Goal: Task Accomplishment & Management: Complete application form

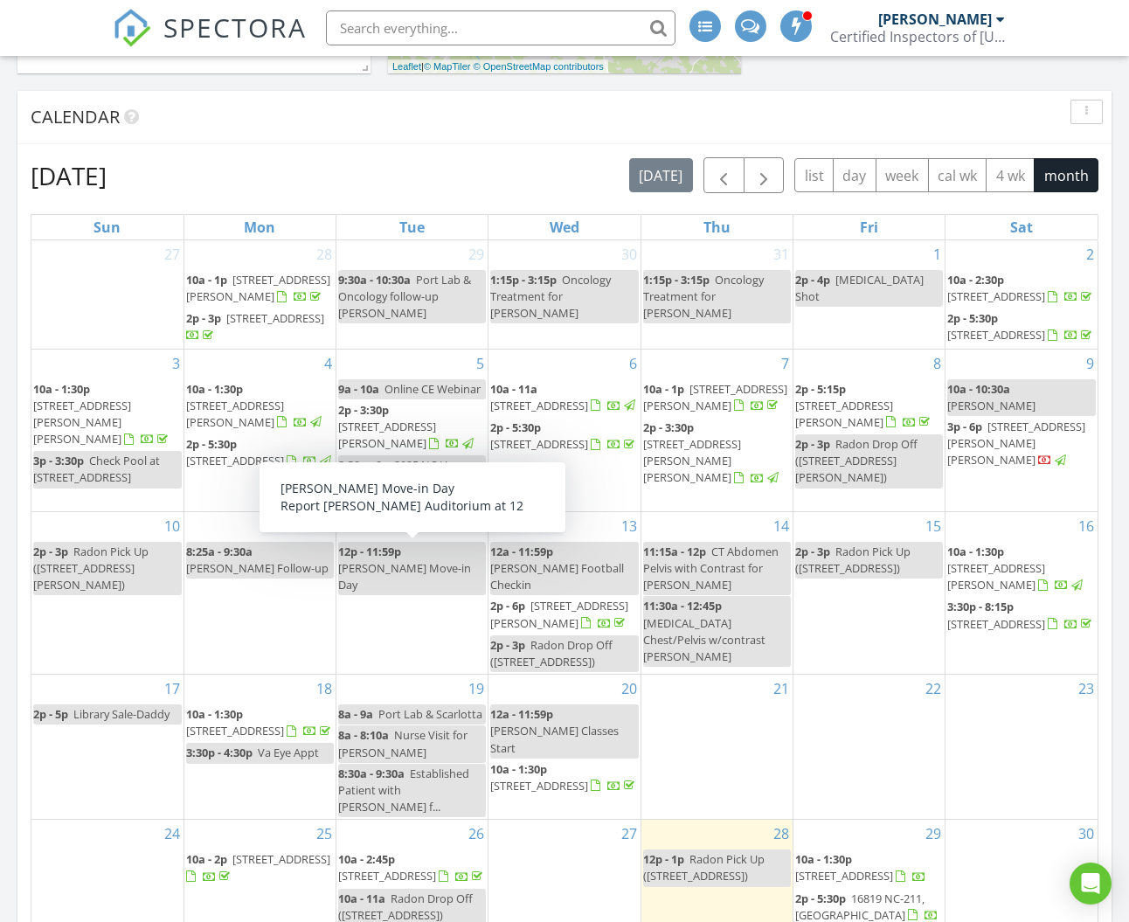
scroll to position [1985, 1130]
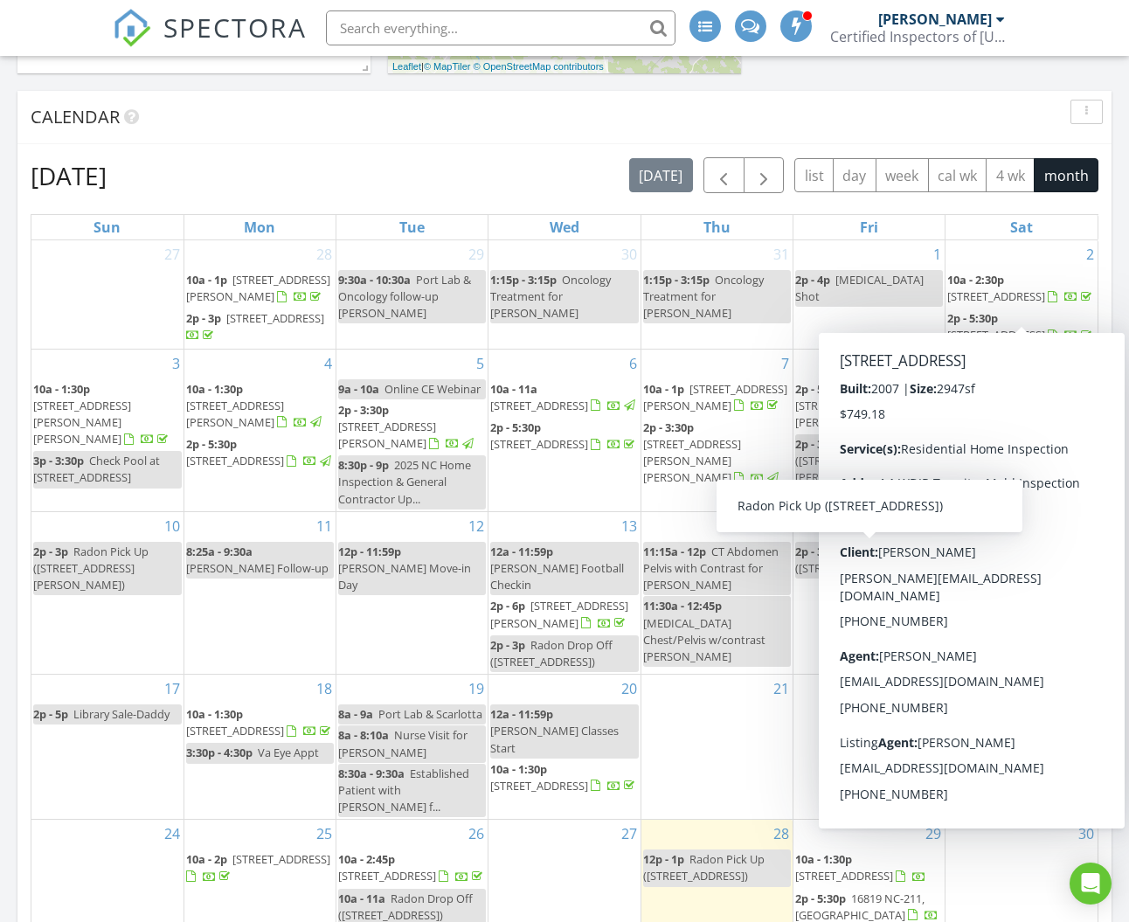
click at [364, 140] on div "Calendar" at bounding box center [564, 117] width 1094 height 53
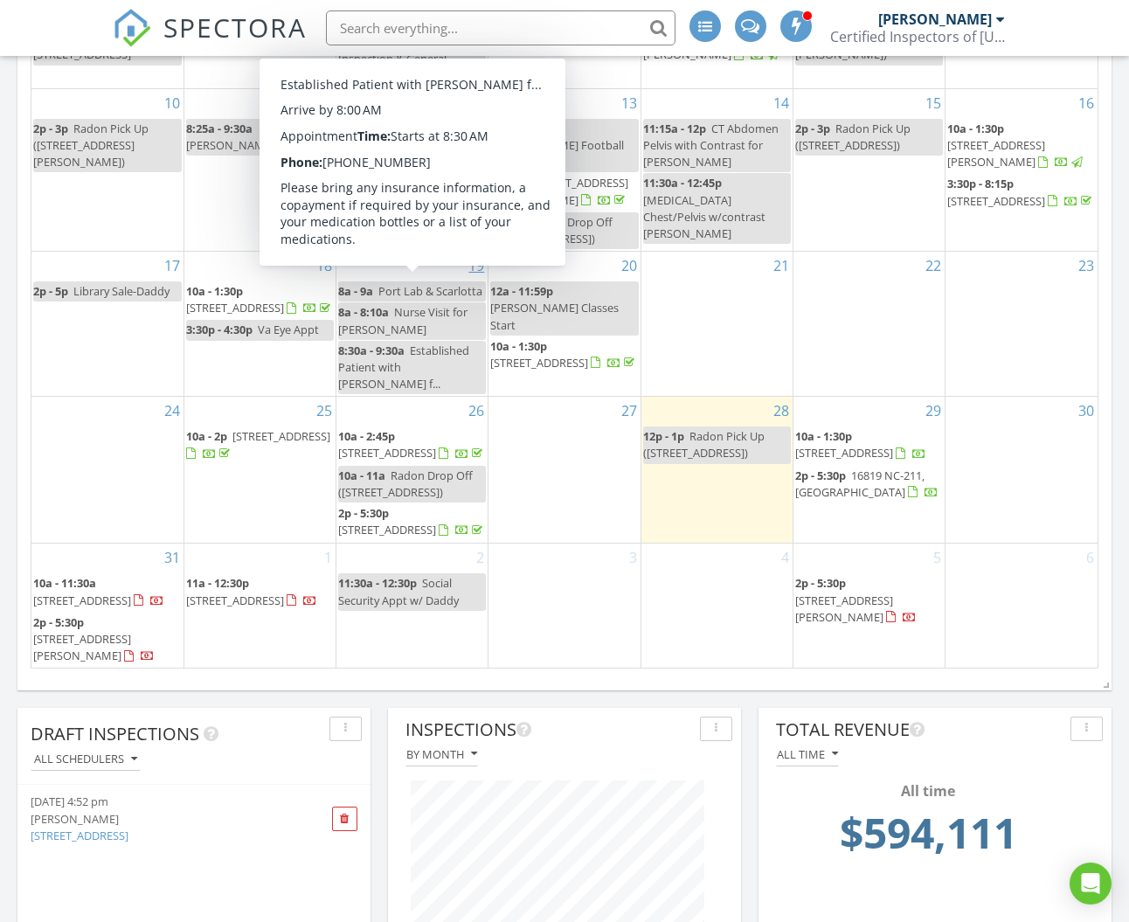
scroll to position [229, 0]
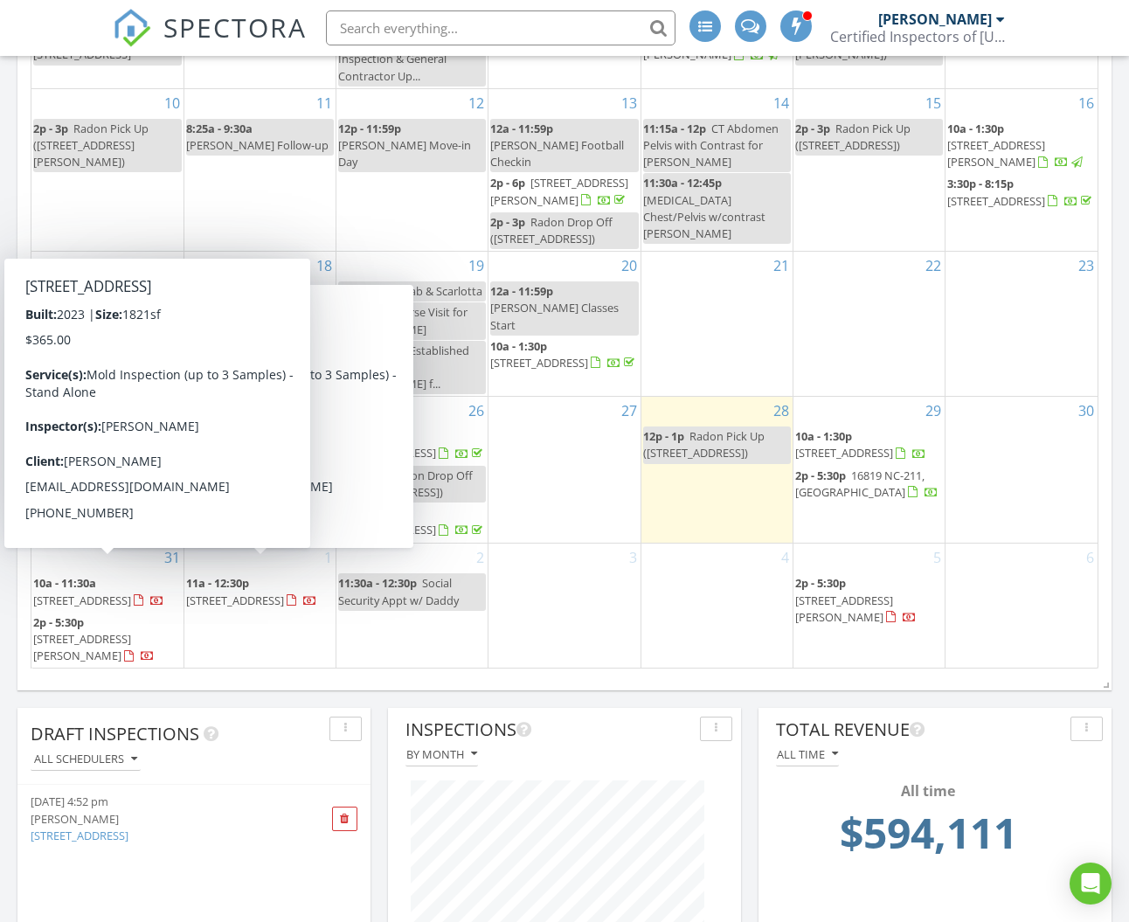
click at [104, 593] on span "15998 NC-131 Hwy, Bladenboro 28320" at bounding box center [82, 601] width 98 height 16
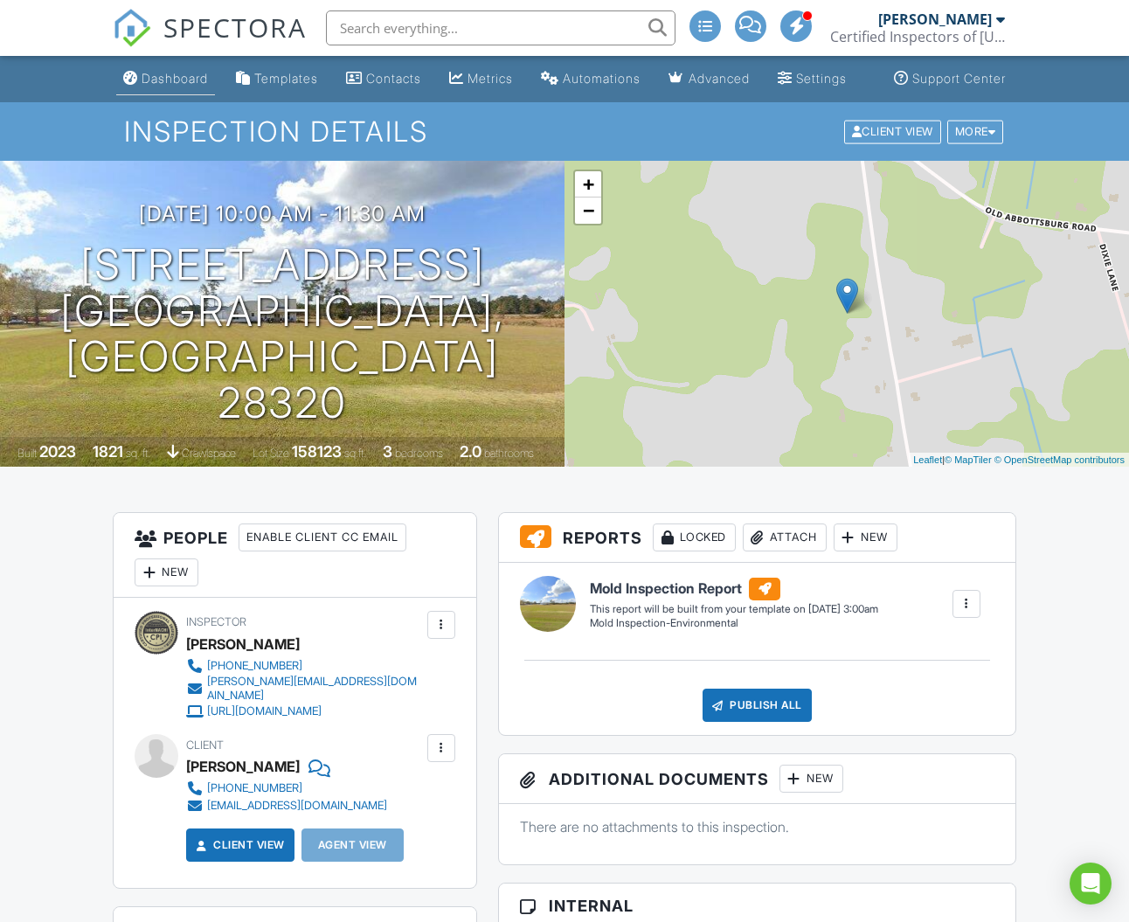
scroll to position [3, 0]
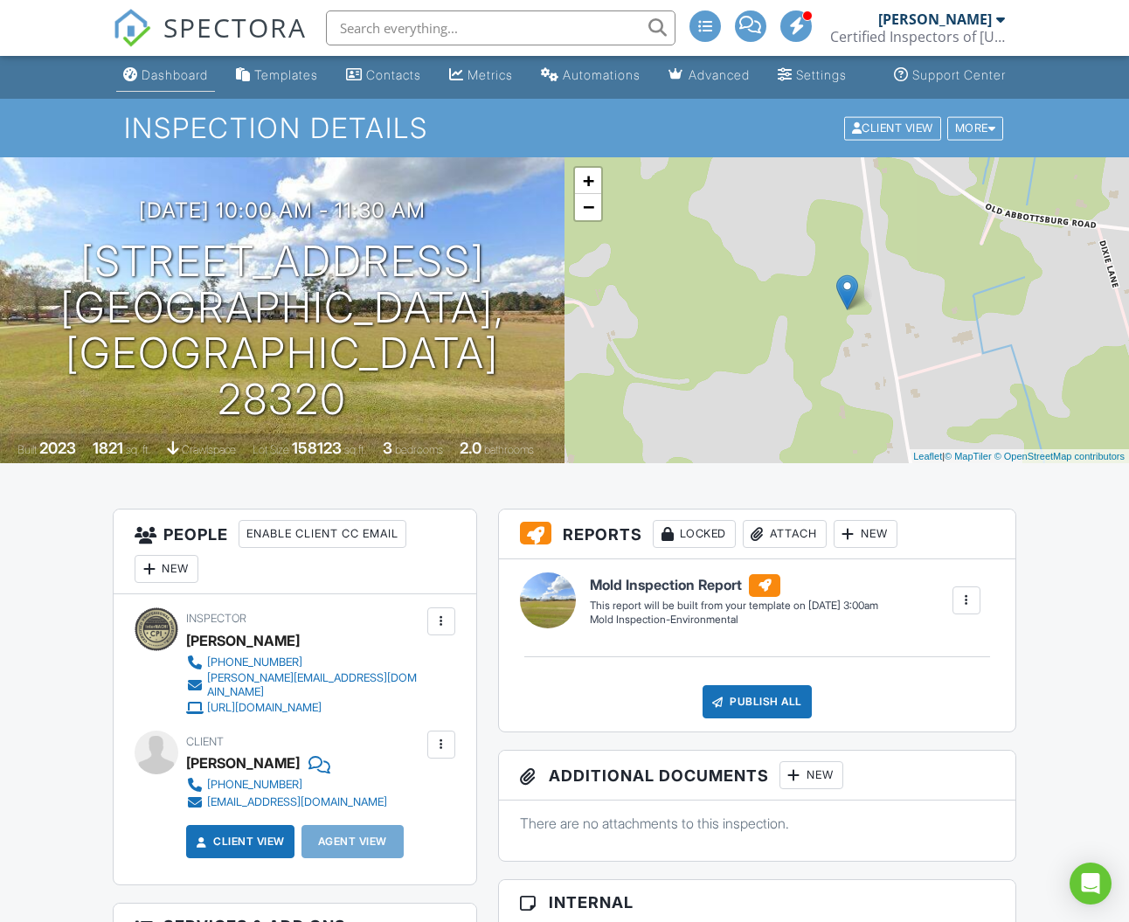
click at [154, 82] on div "Dashboard" at bounding box center [175, 74] width 66 height 15
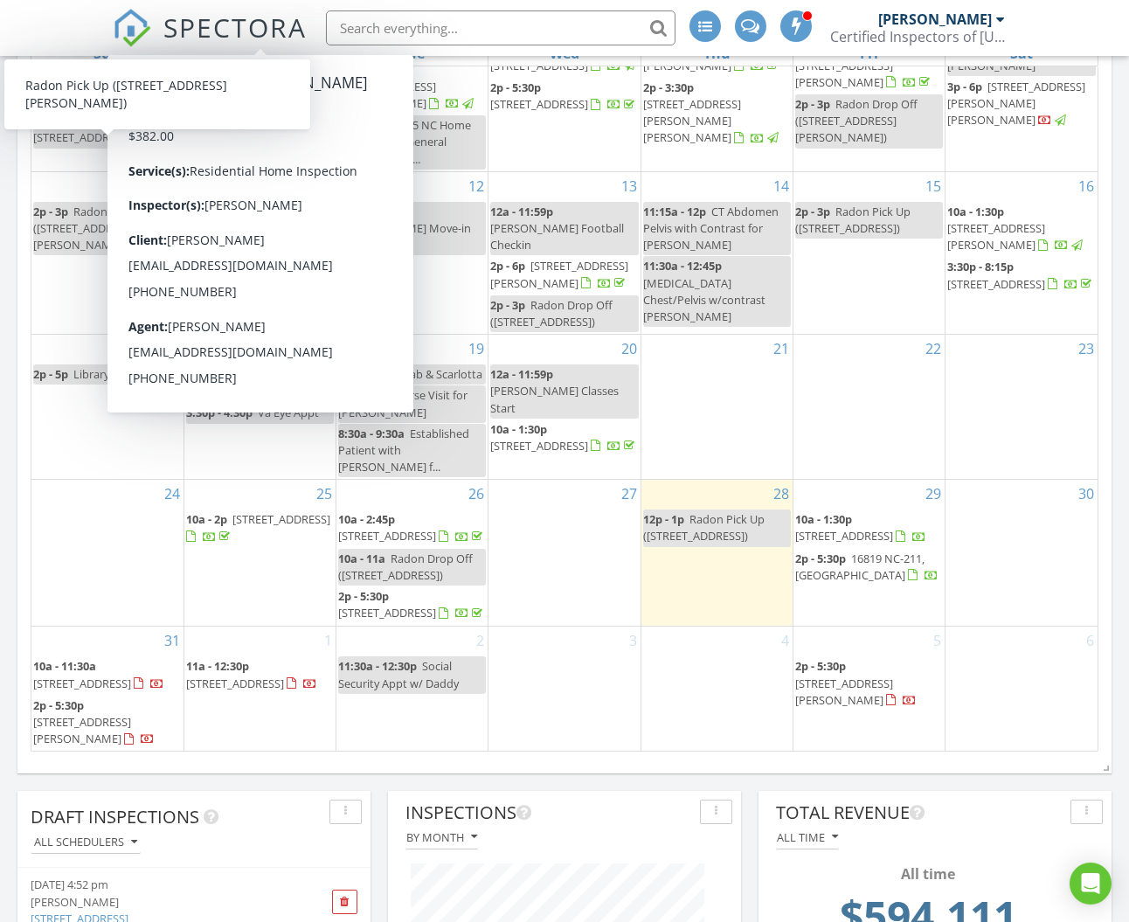
scroll to position [229, 0]
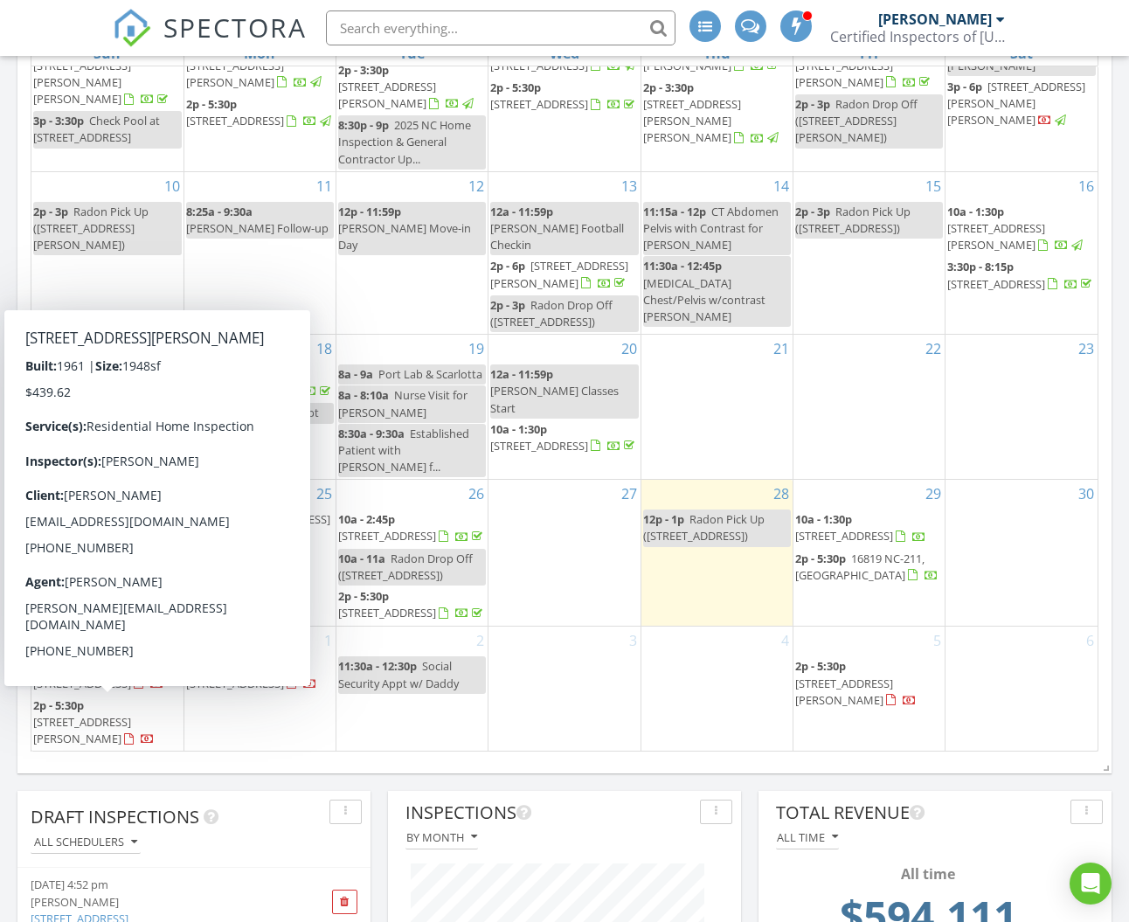
click at [106, 719] on span "1615 Plum Nelly Rd, Rockingham 28379" at bounding box center [82, 730] width 98 height 32
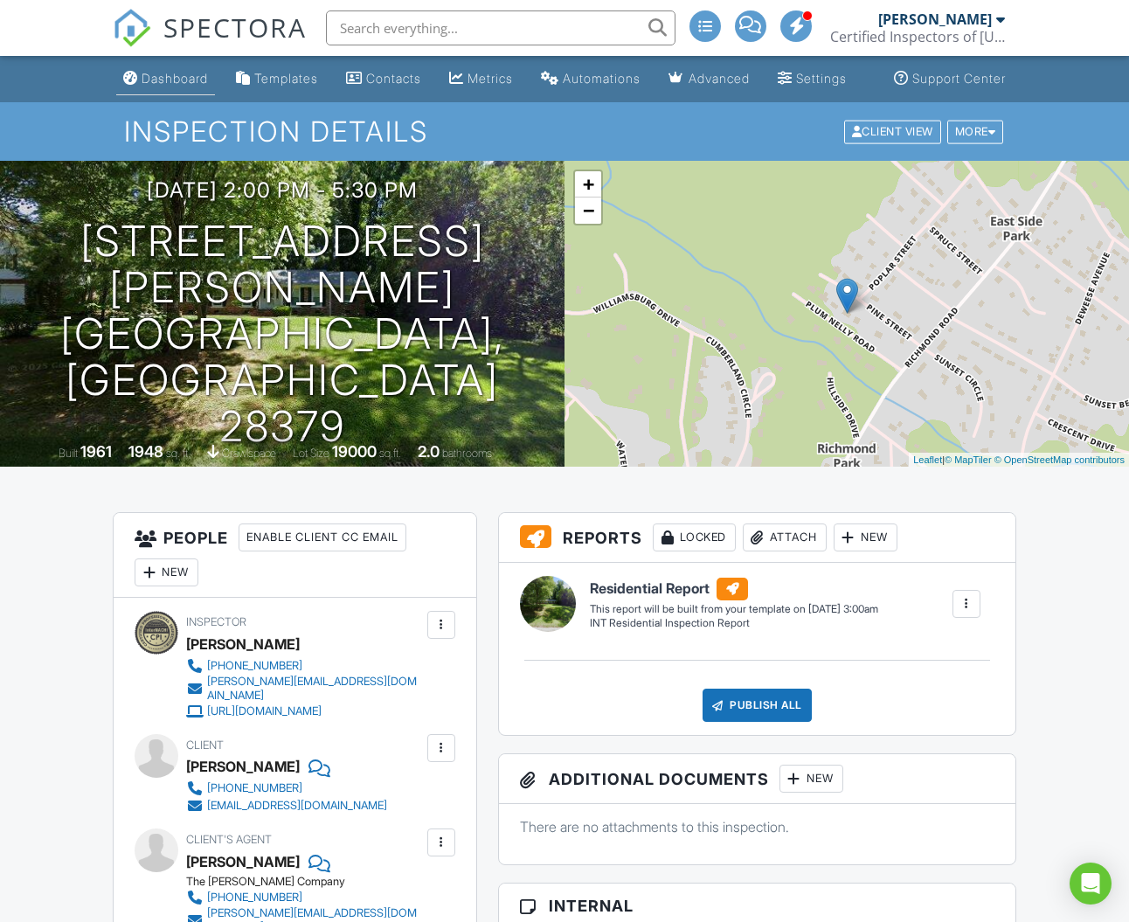
click at [169, 86] on div "Dashboard" at bounding box center [175, 78] width 66 height 15
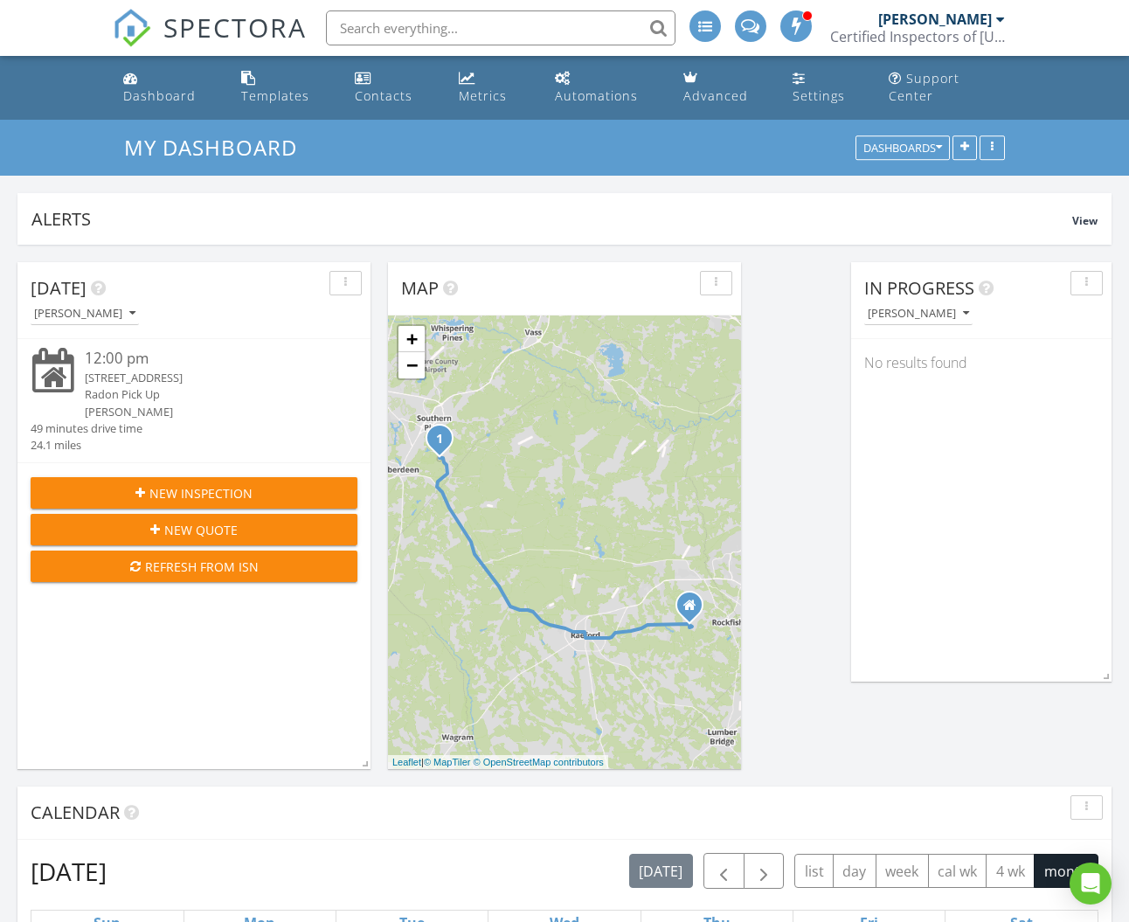
scroll to position [0, 1]
click at [195, 486] on span "New Inspection" at bounding box center [200, 493] width 103 height 18
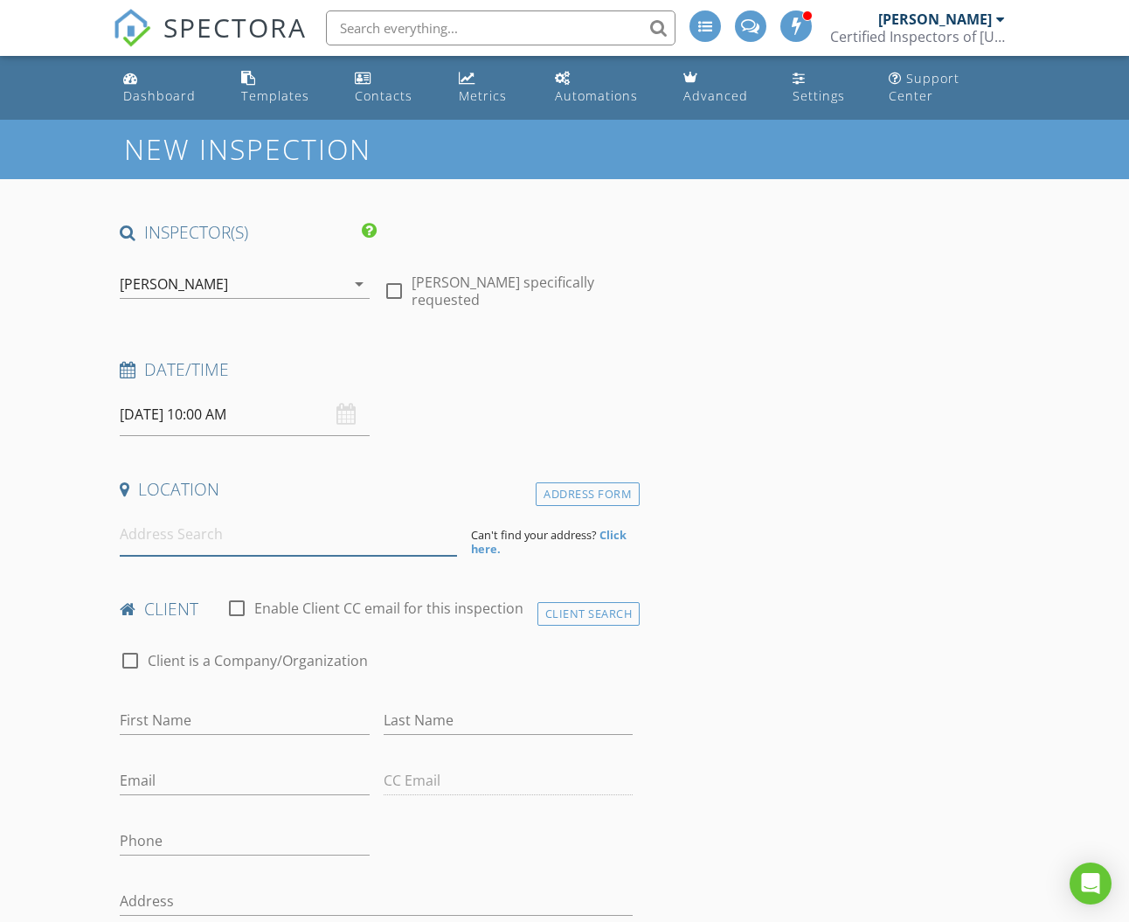
click at [156, 537] on input at bounding box center [288, 534] width 337 height 43
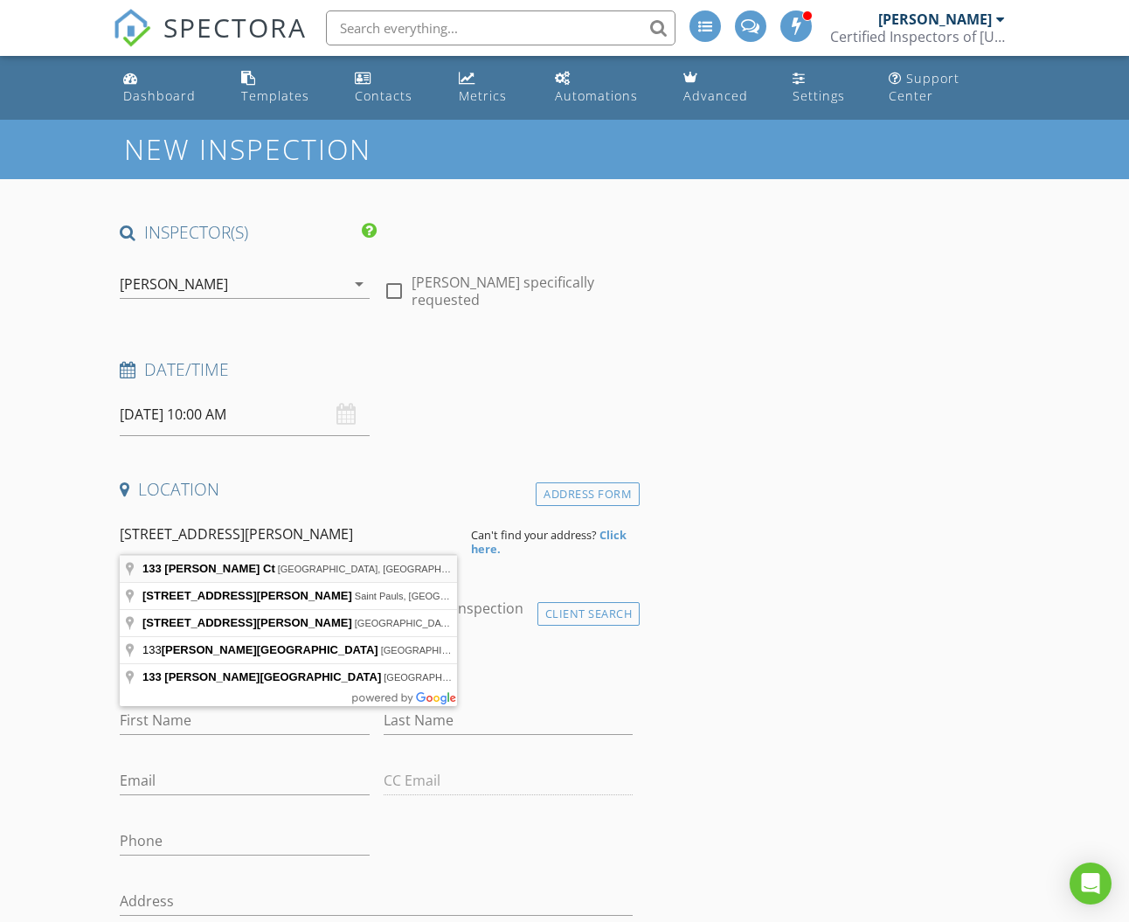
type input "[STREET_ADDRESS][PERSON_NAME]"
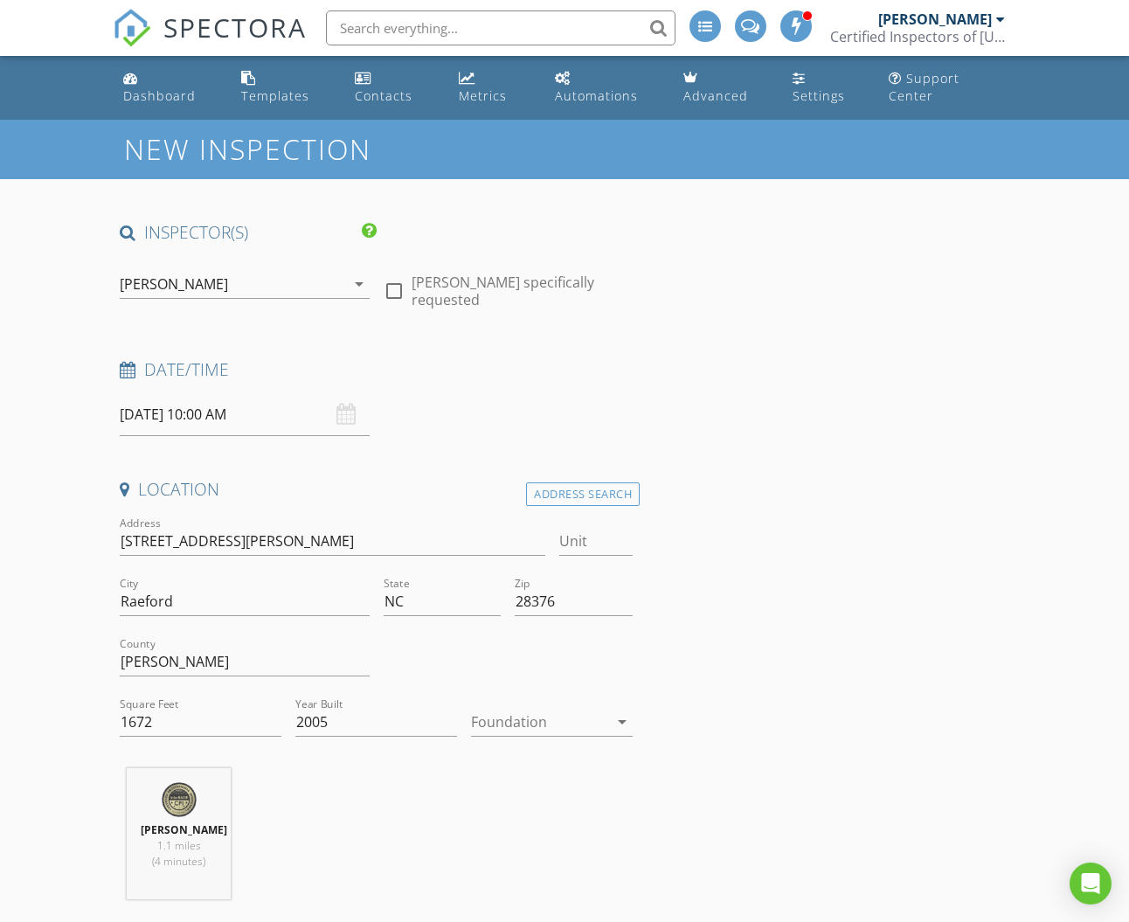
click at [521, 721] on div at bounding box center [539, 722] width 137 height 28
click at [158, 717] on input "1672" at bounding box center [201, 722] width 162 height 29
type input "1618"
click at [523, 721] on div at bounding box center [539, 722] width 137 height 28
click at [497, 816] on div "Slab" at bounding box center [552, 811] width 134 height 21
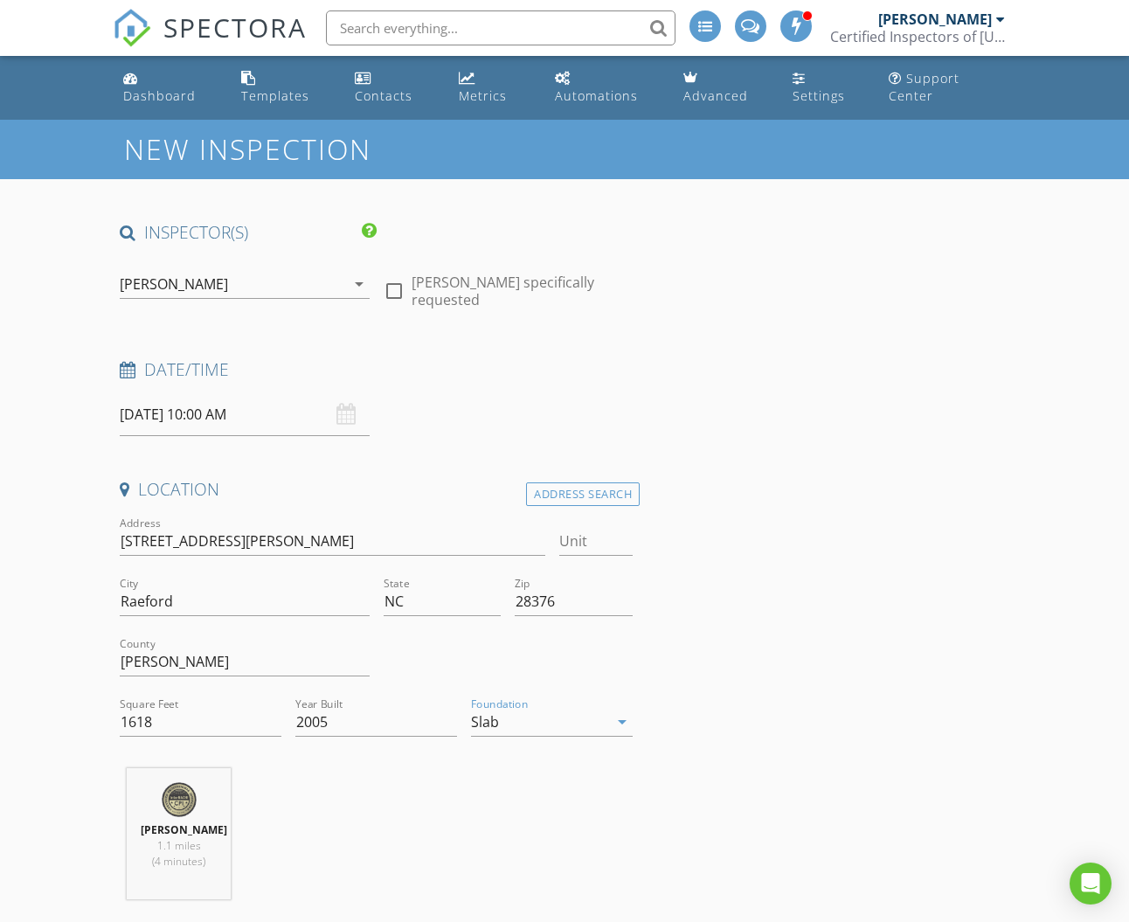
scroll to position [0, 1]
click at [421, 814] on div "James Saunders 1.1 miles (4 minutes)" at bounding box center [376, 840] width 527 height 145
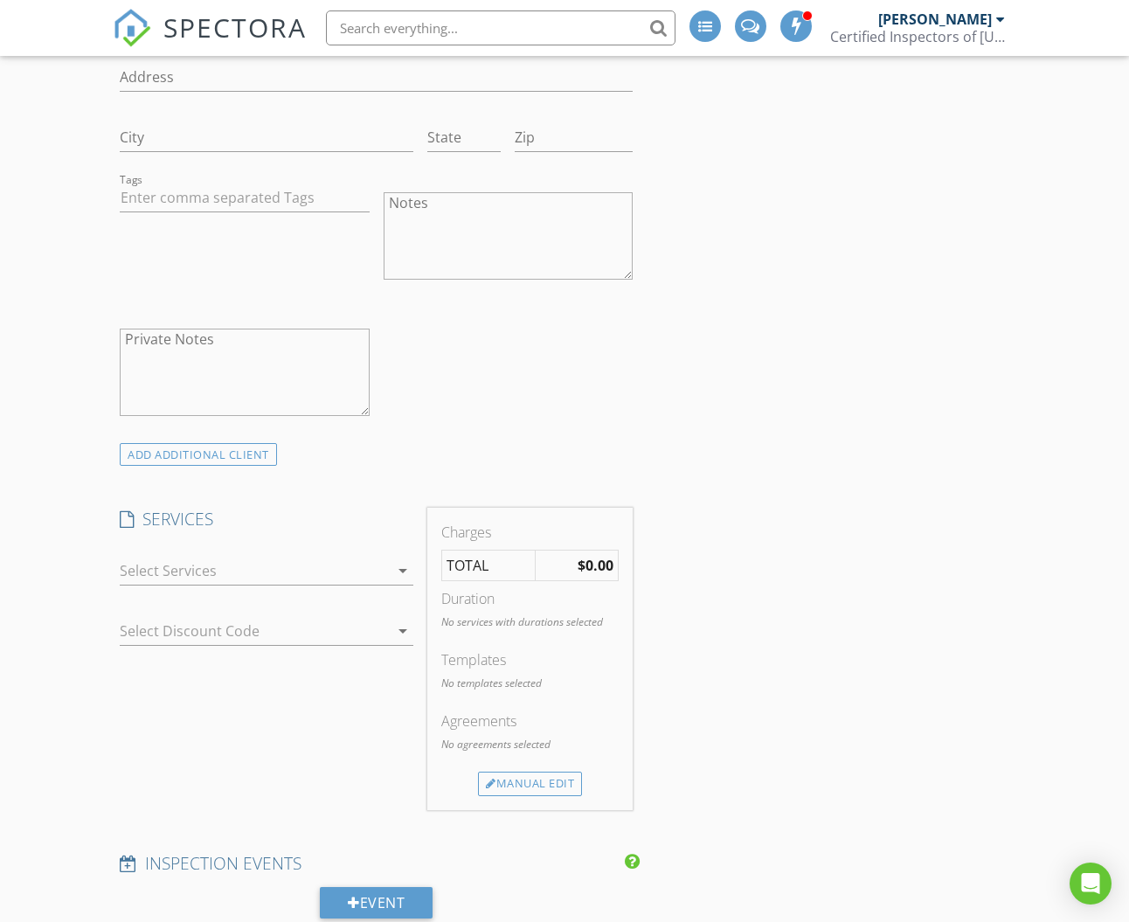
scroll to position [1172, 0]
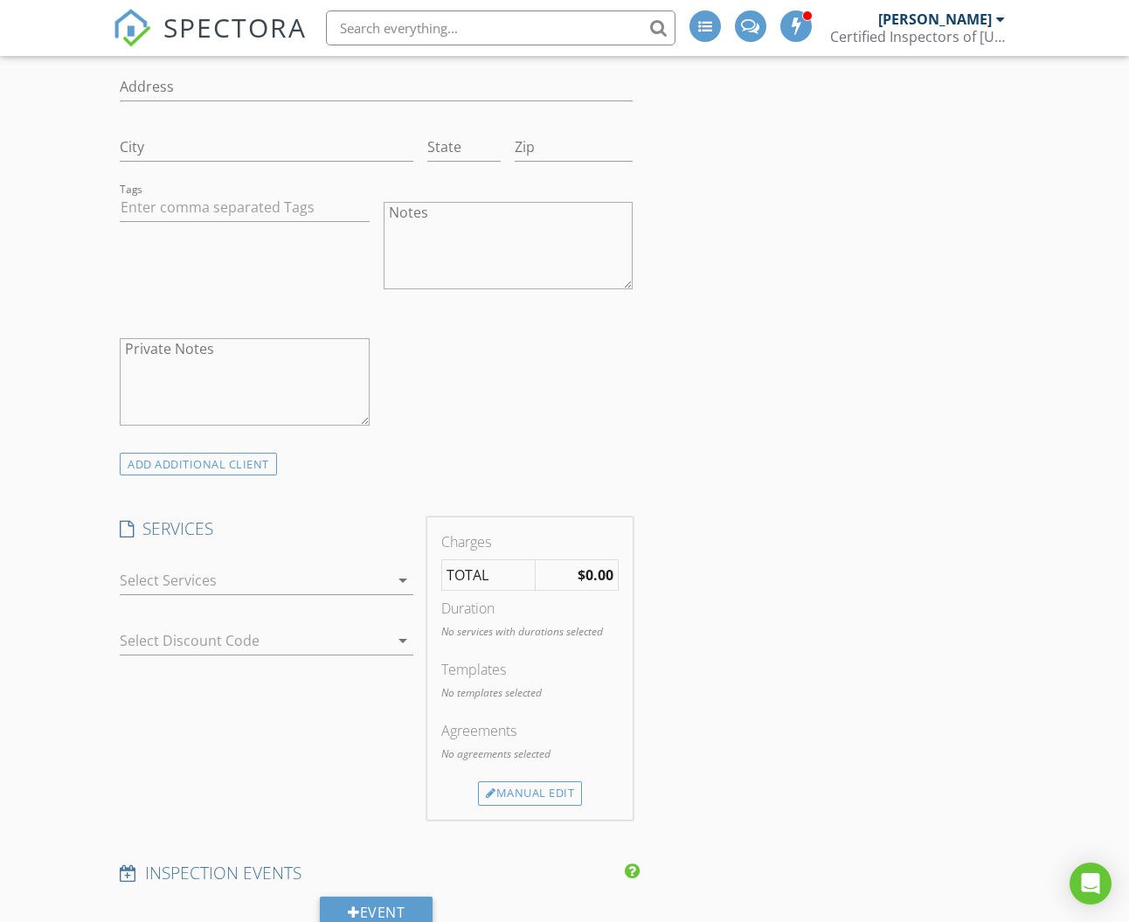
click at [145, 594] on div at bounding box center [254, 580] width 269 height 28
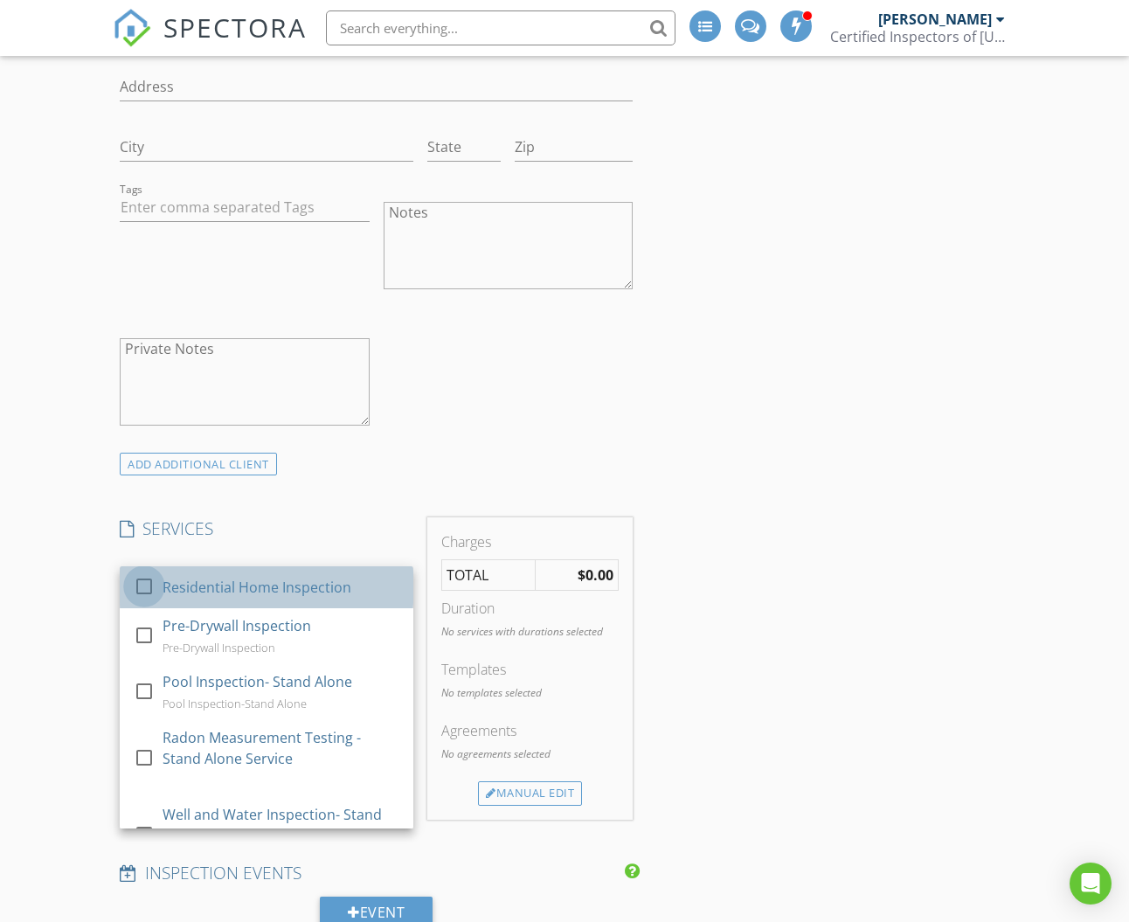
click at [142, 601] on div at bounding box center [144, 587] width 30 height 30
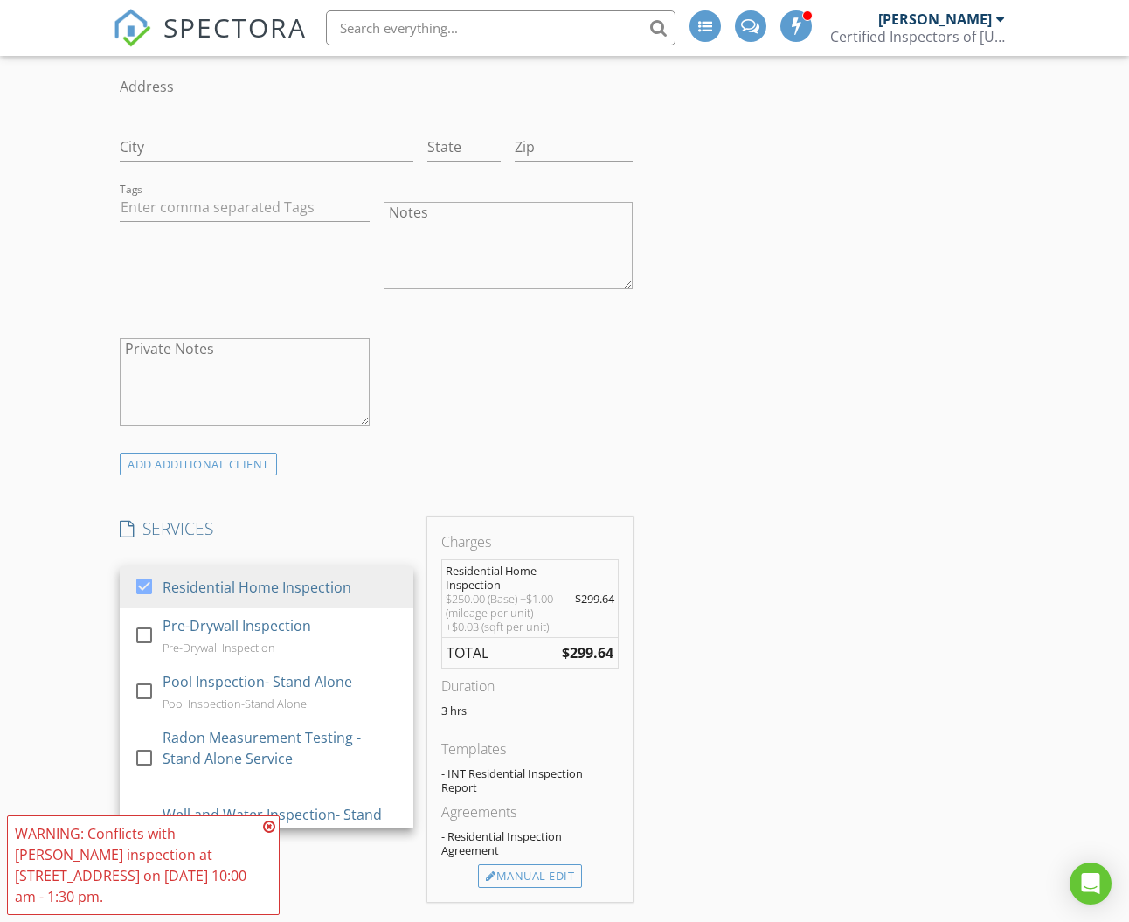
click at [868, 500] on div "INSPECTOR(S) check_box James Saunders PRIMARY James Saunders arrow_drop_down ch…" at bounding box center [565, 801] width 904 height 3505
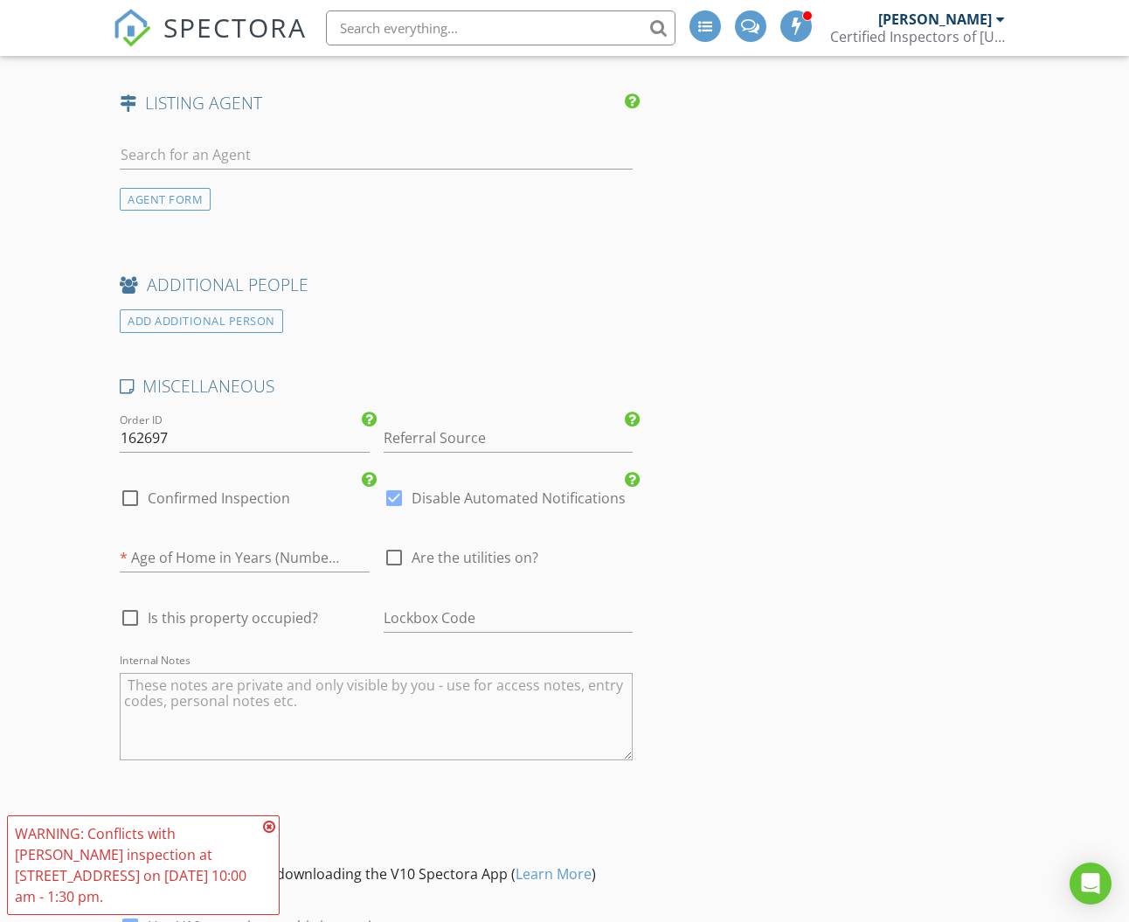
scroll to position [2600, 0]
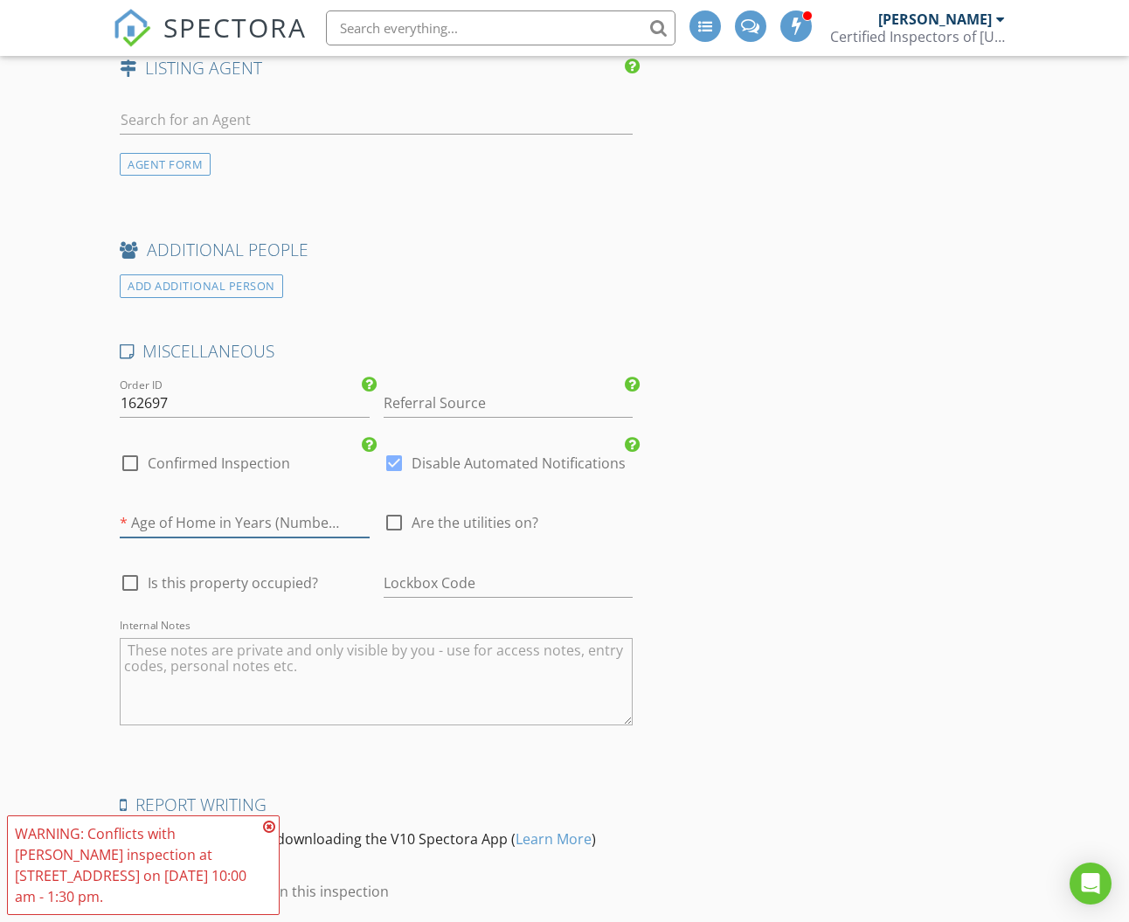
click at [214, 537] on input "number" at bounding box center [244, 523] width 249 height 29
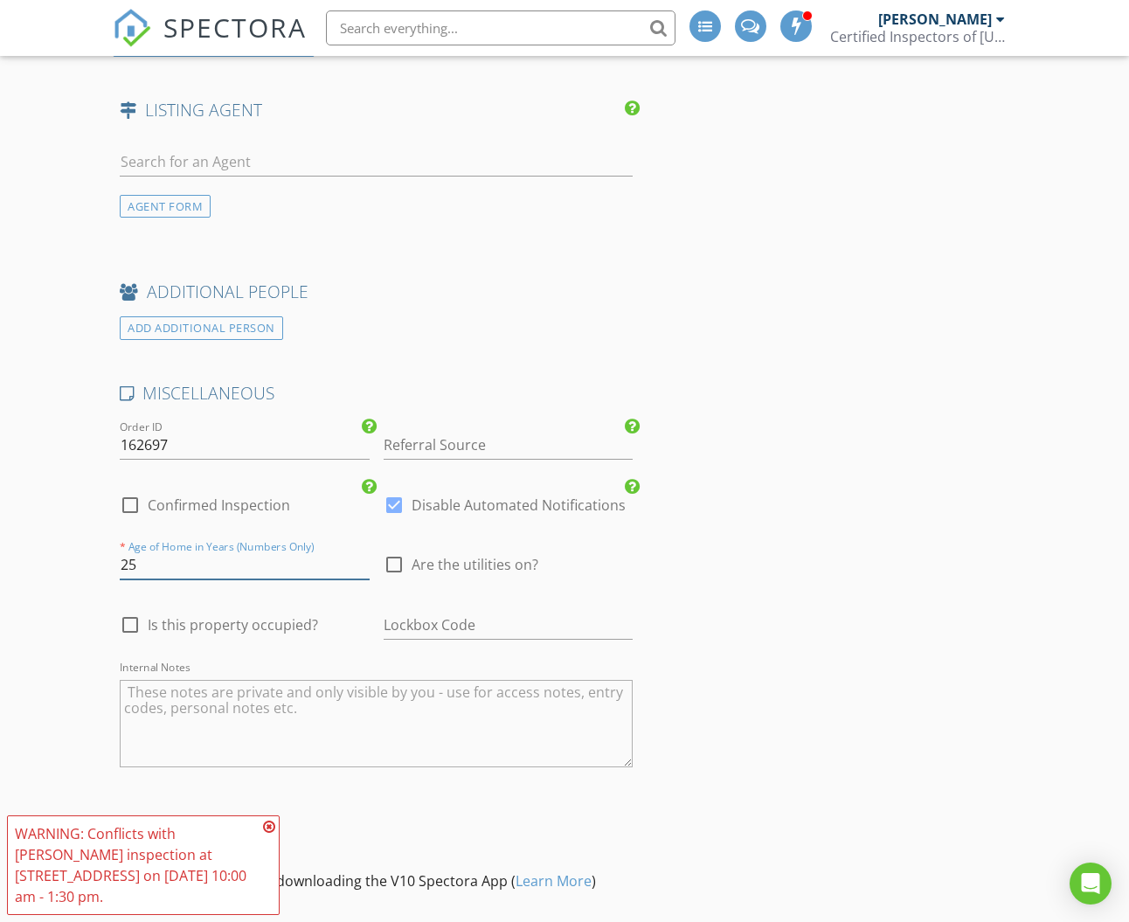
type input "25"
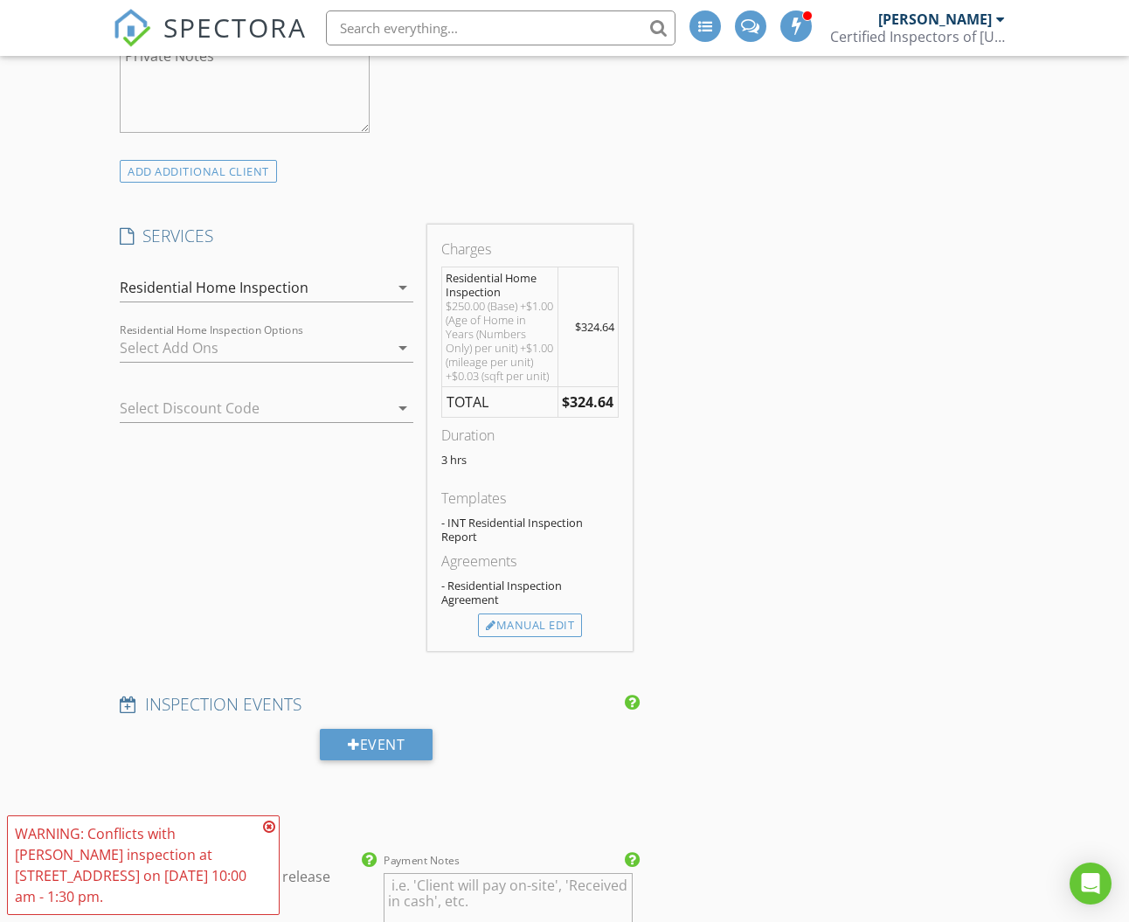
scroll to position [1461, 0]
click at [185, 365] on div at bounding box center [254, 351] width 269 height 28
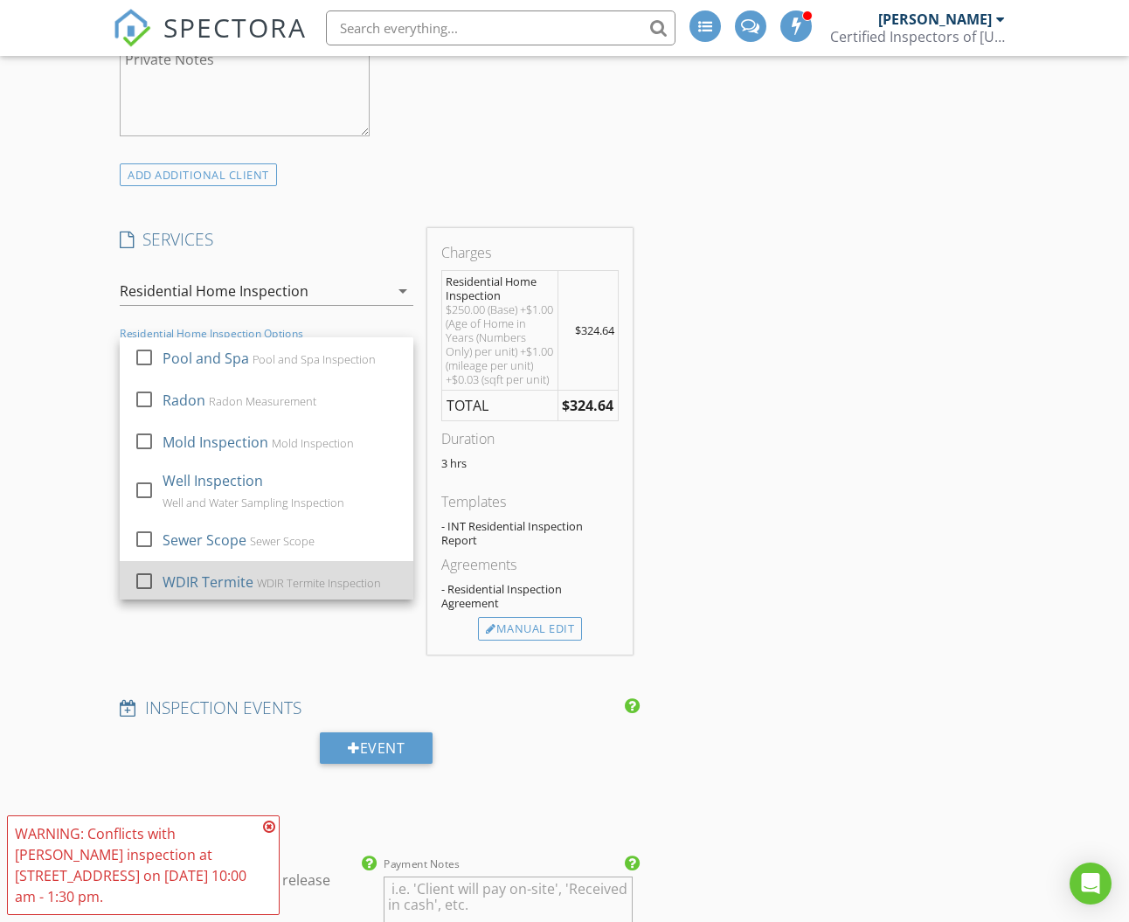
click at [142, 596] on div at bounding box center [144, 581] width 30 height 30
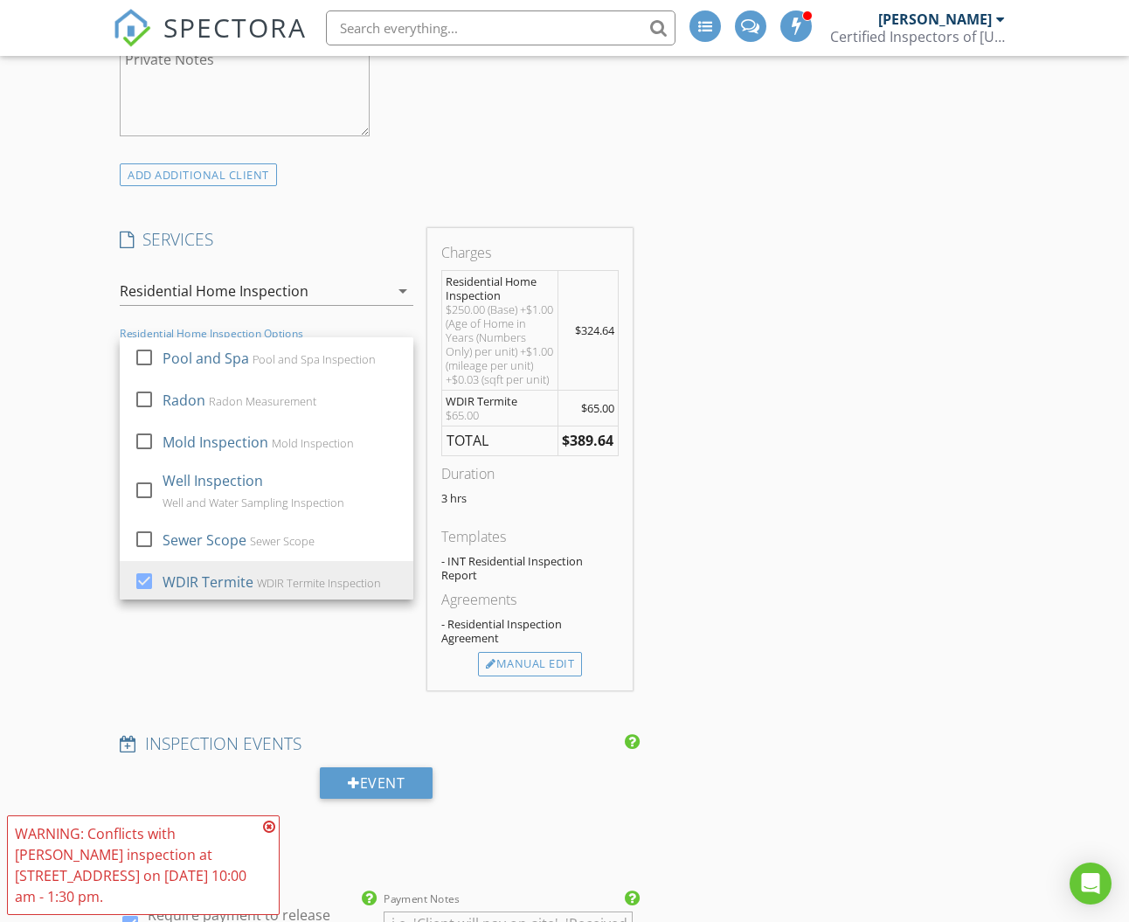
click at [59, 469] on div "New Inspection INSPECTOR(S) check_box James Saunders PRIMARY James Saunders arr…" at bounding box center [564, 522] width 1129 height 3726
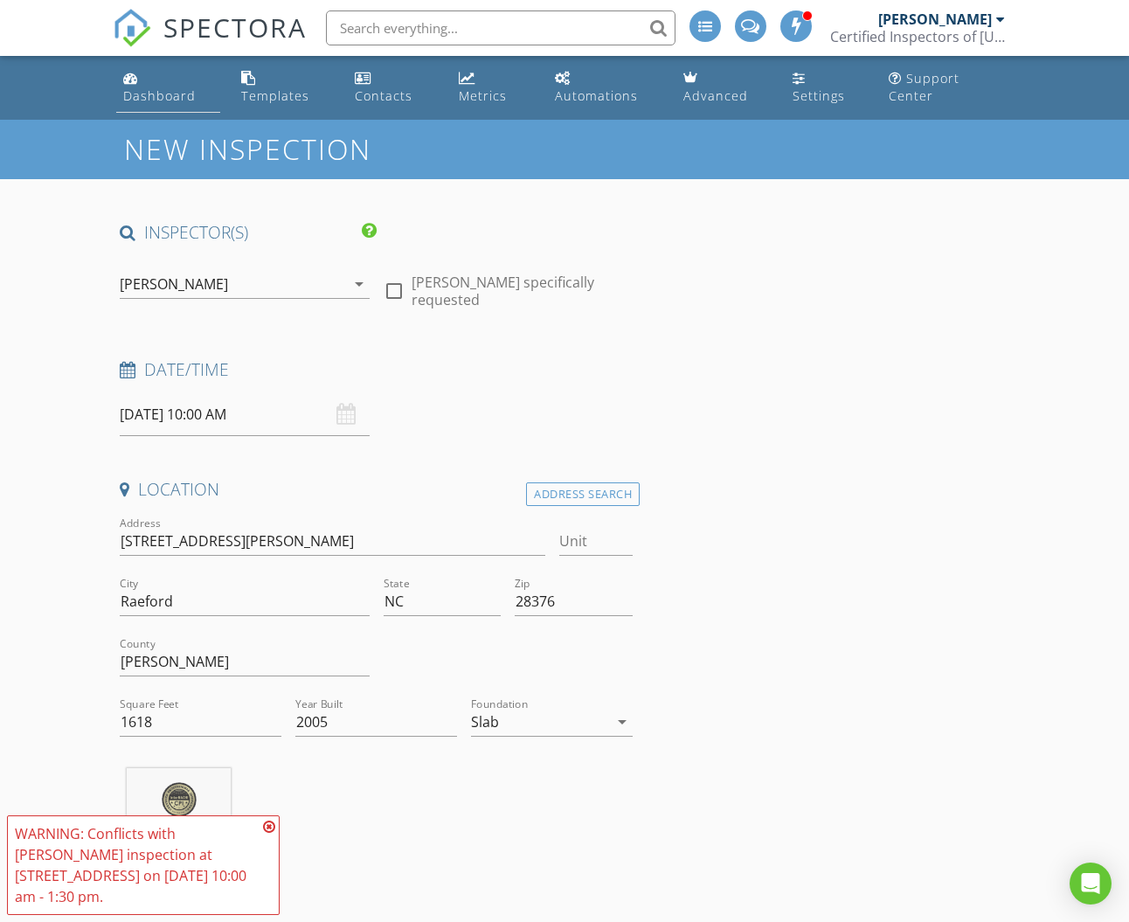
scroll to position [0, 0]
click at [168, 96] on div "Dashboard" at bounding box center [159, 95] width 73 height 17
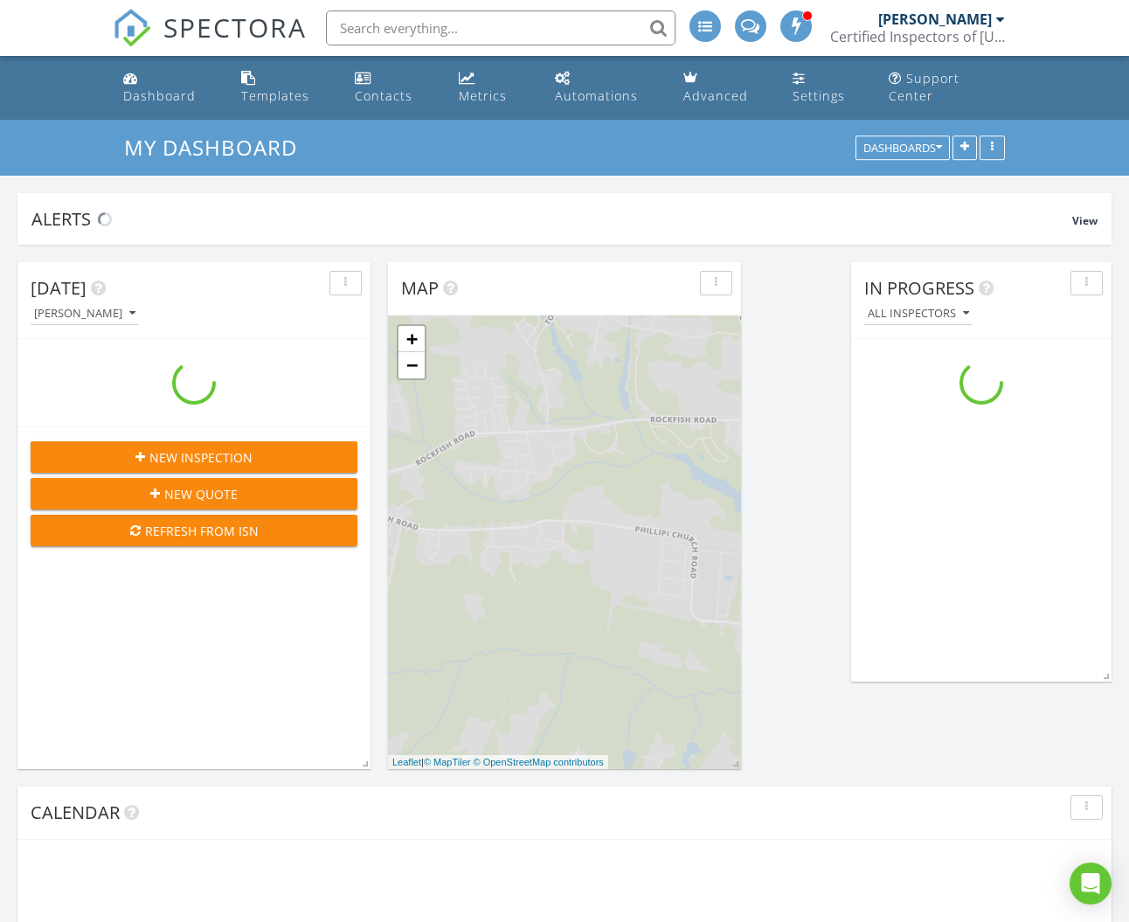
scroll to position [1985, 1130]
